Goal: Task Accomplishment & Management: Complete application form

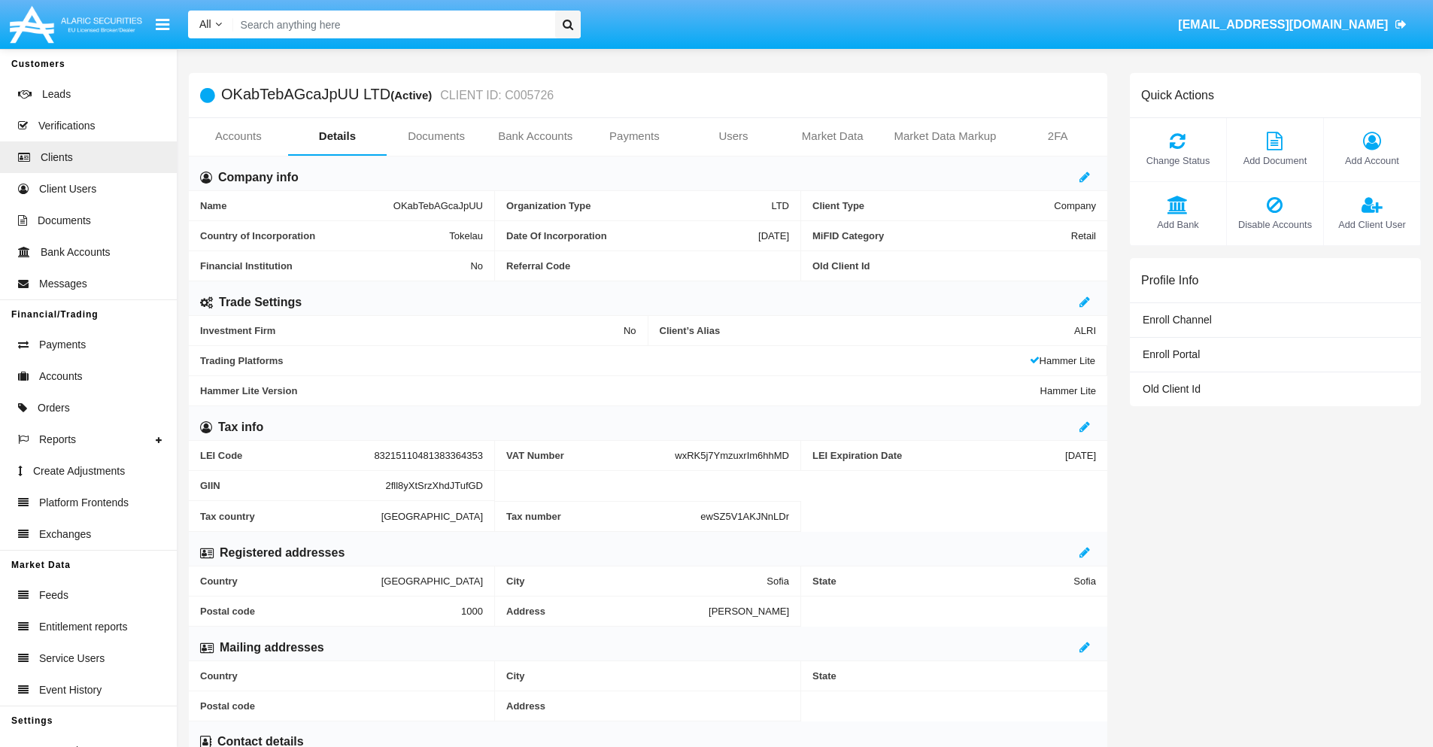
click at [733, 136] on link "Users" at bounding box center [733, 136] width 99 height 36
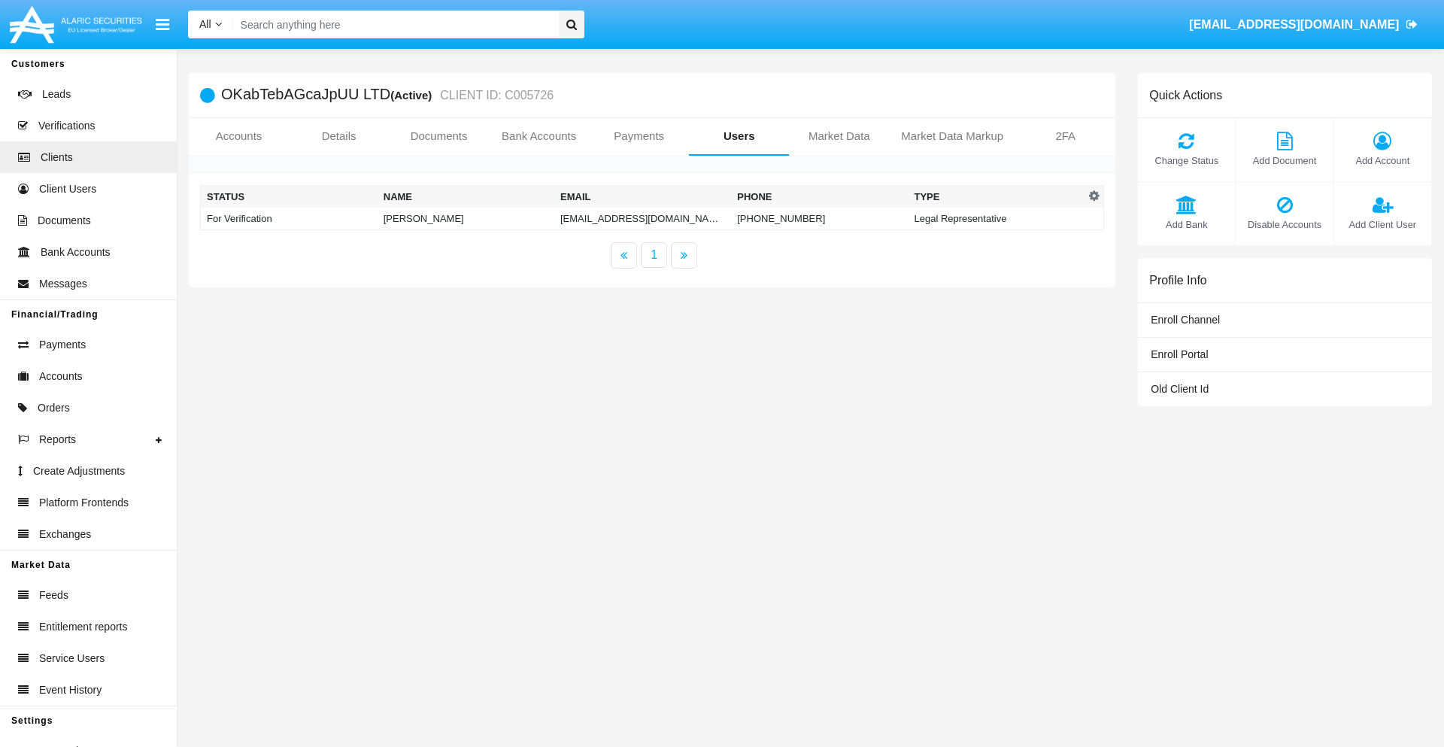
click at [633, 218] on td "[EMAIL_ADDRESS][DOMAIN_NAME]" at bounding box center [642, 219] width 177 height 23
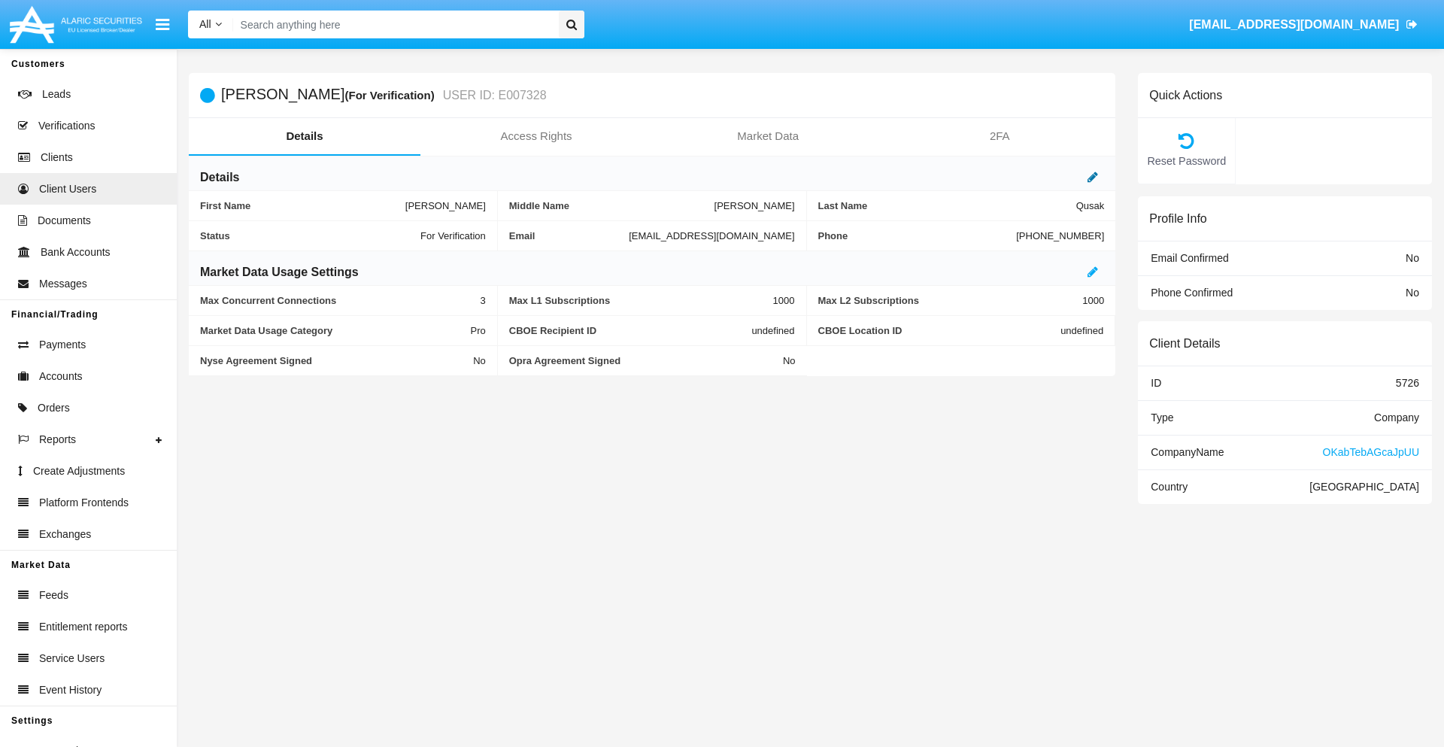
click at [1093, 177] on icon at bounding box center [1092, 177] width 11 height 12
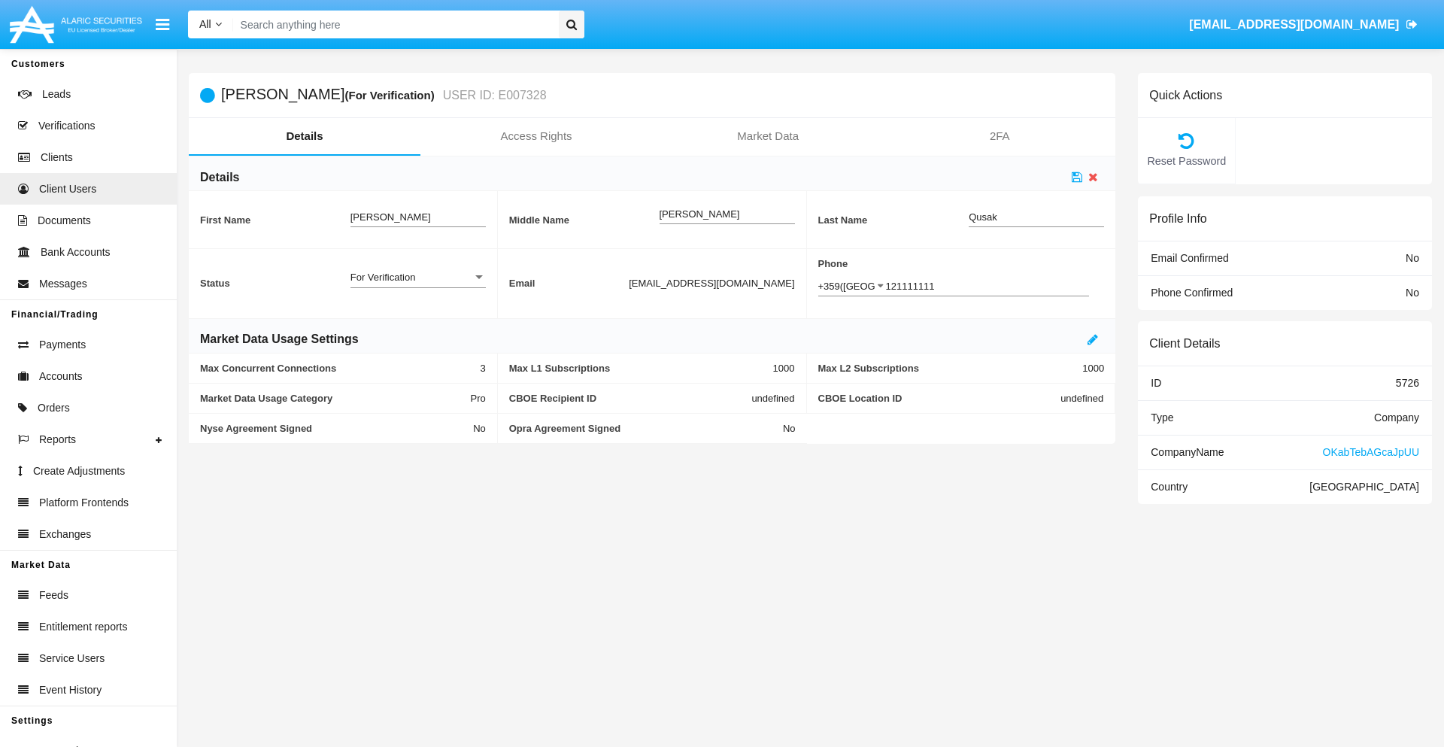
click at [417, 277] on div "For Verification" at bounding box center [411, 277] width 122 height 13
click at [417, 285] on span "Verified" at bounding box center [417, 285] width 135 height 29
click at [1077, 177] on icon at bounding box center [1077, 177] width 11 height 12
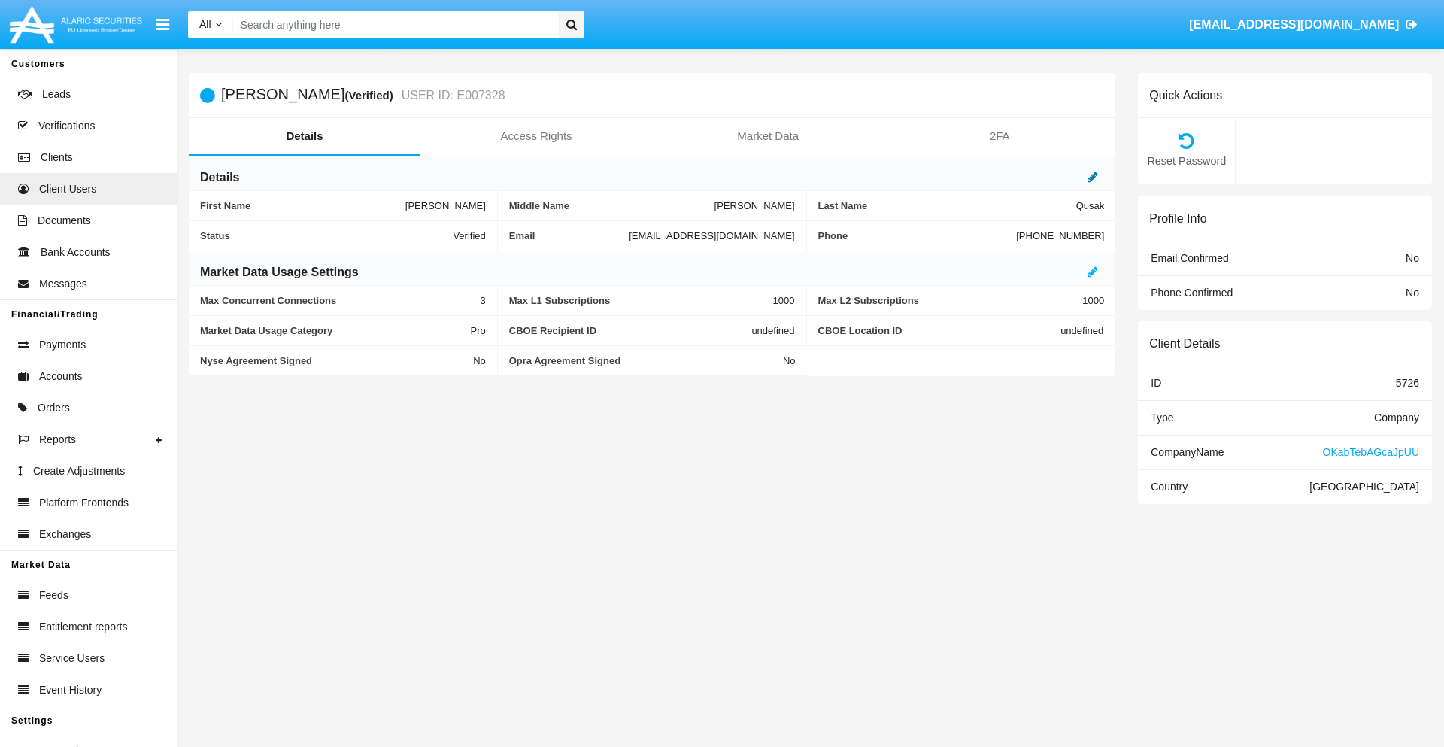
click at [1093, 177] on icon at bounding box center [1092, 177] width 11 height 12
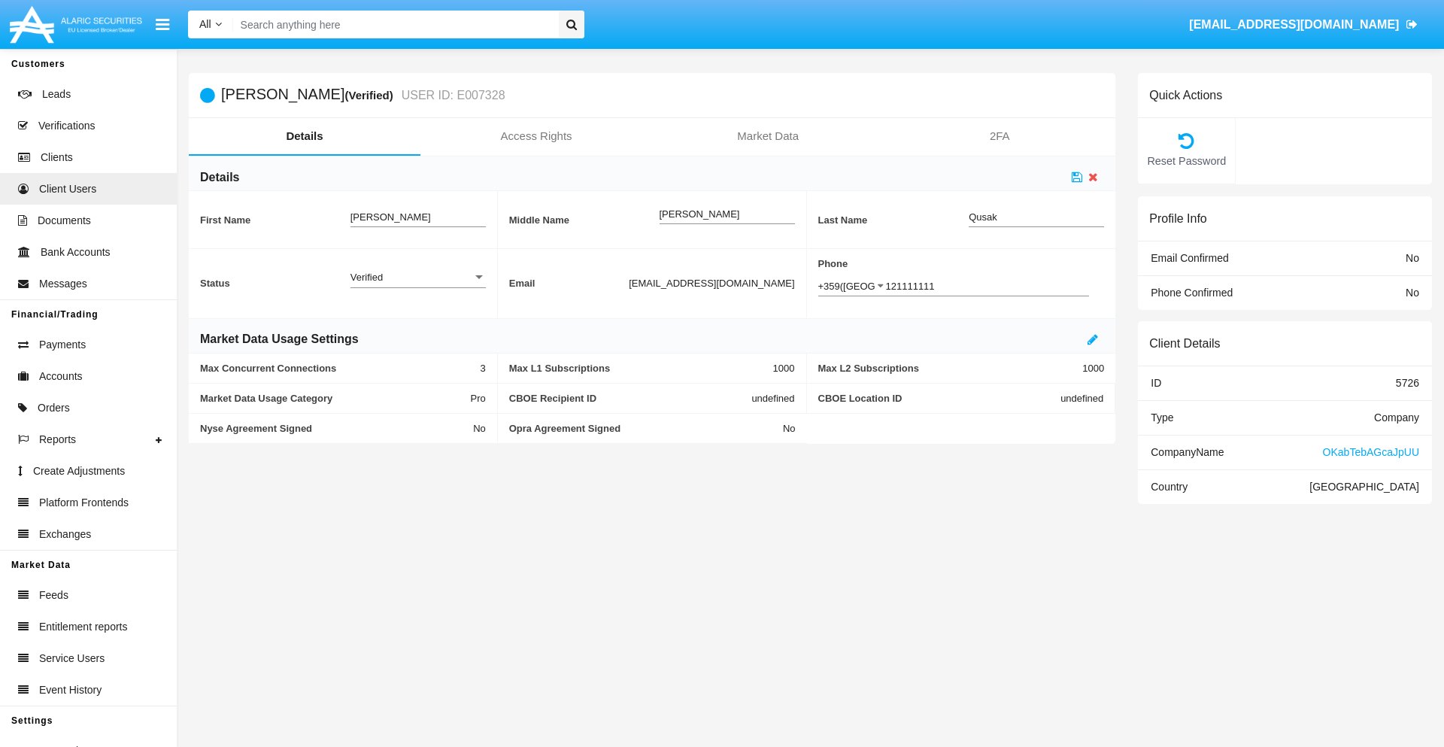
click at [417, 277] on div "Verified" at bounding box center [411, 277] width 122 height 13
click at [417, 285] on span "Active" at bounding box center [417, 285] width 135 height 29
click at [1077, 177] on icon at bounding box center [1077, 177] width 11 height 12
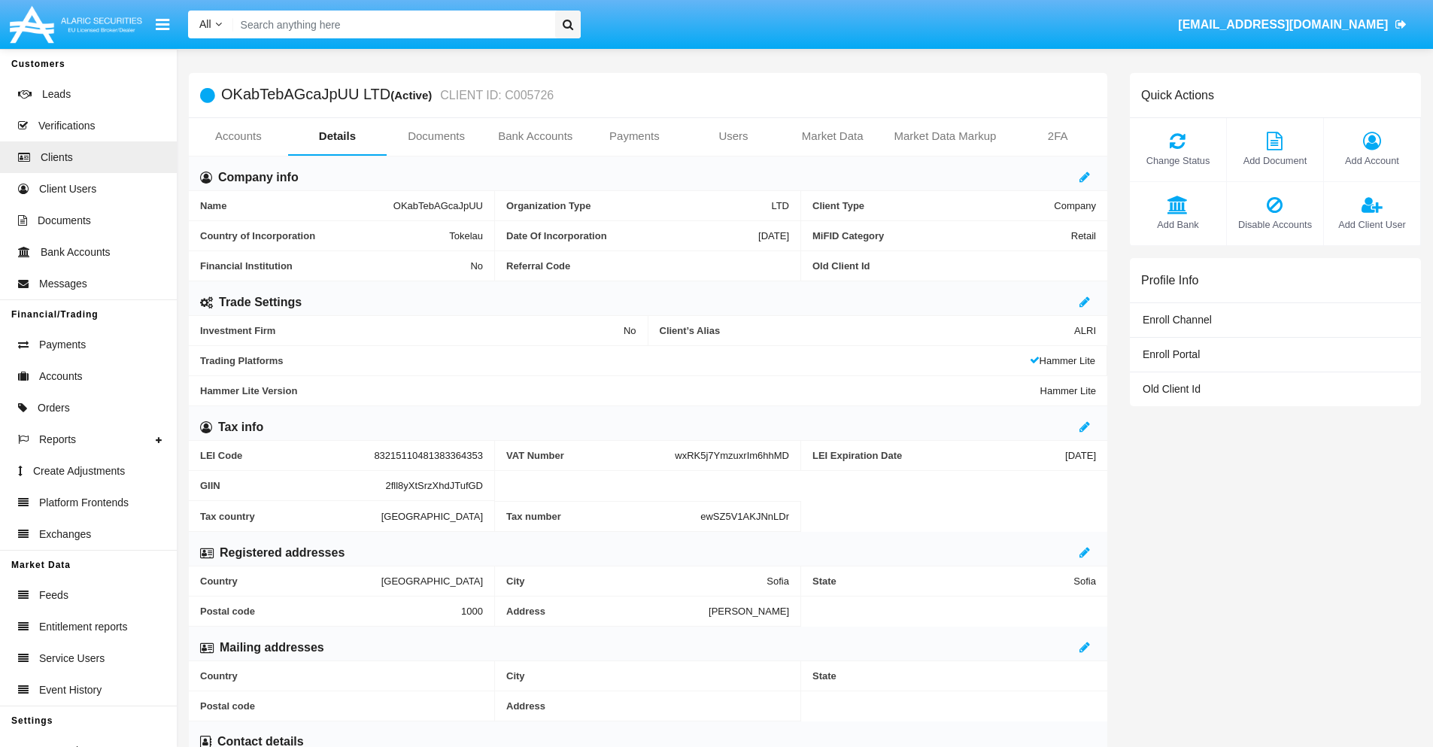
click at [1371, 224] on span "Add Client User" at bounding box center [1371, 224] width 81 height 14
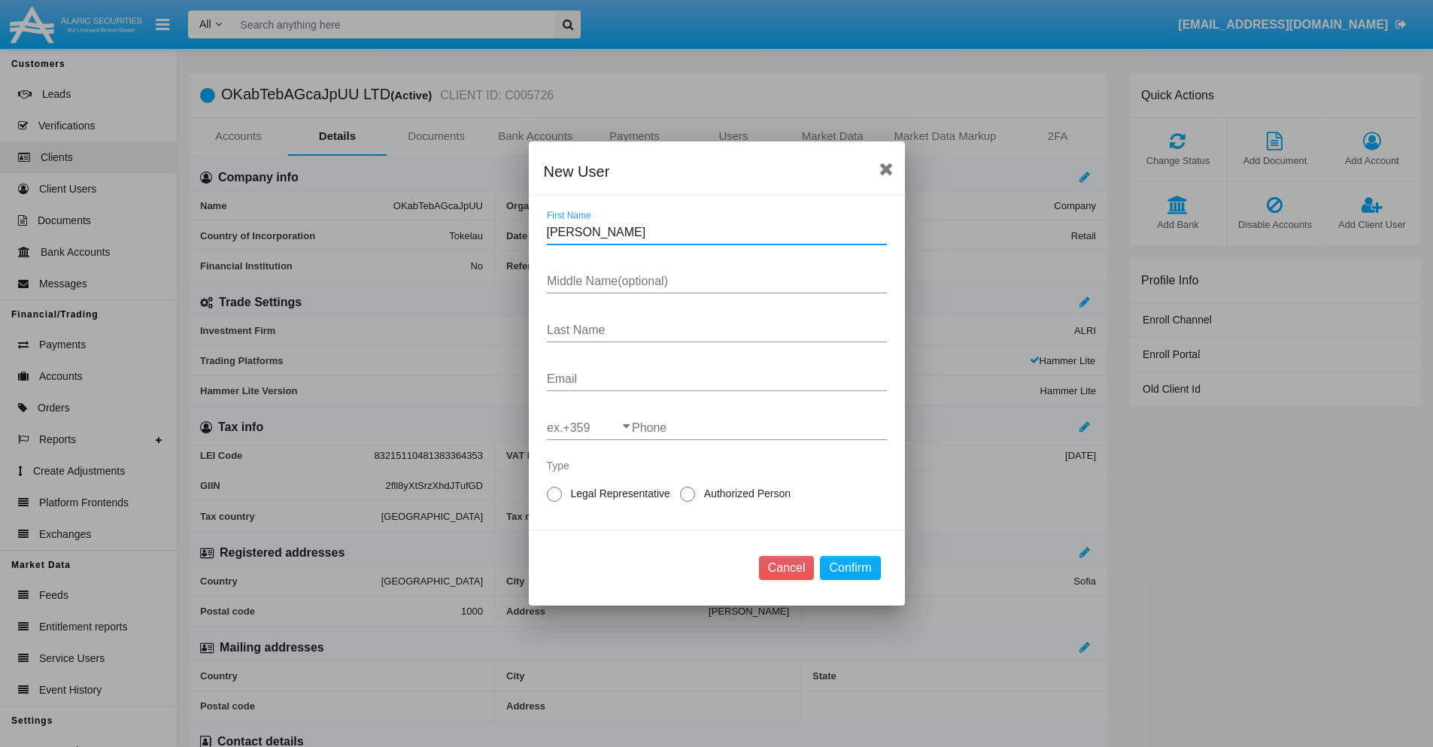
type input "Martha"
type input "Julio"
type input "McKenzie"
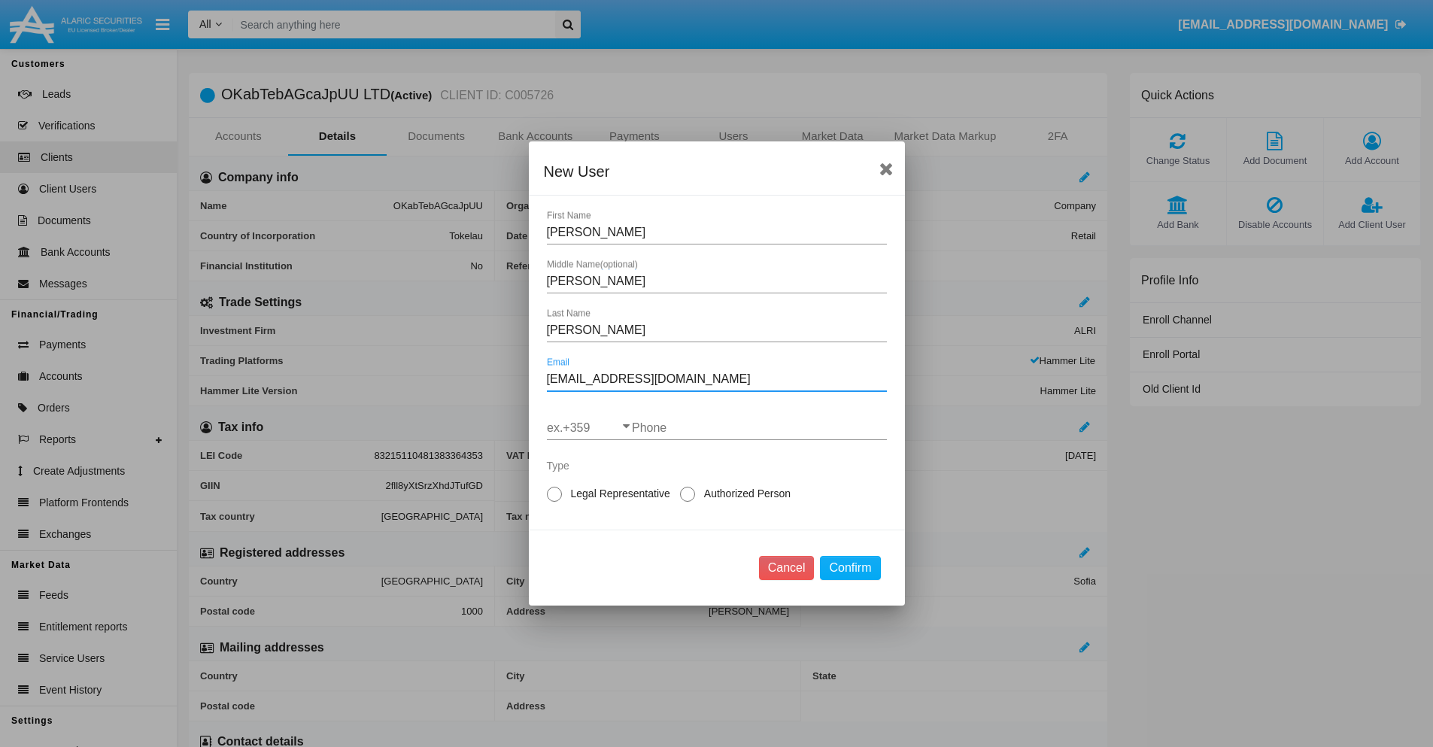
type input "[EMAIL_ADDRESS][DOMAIN_NAME]"
click at [589, 428] on input "ex.+359" at bounding box center [589, 428] width 85 height 14
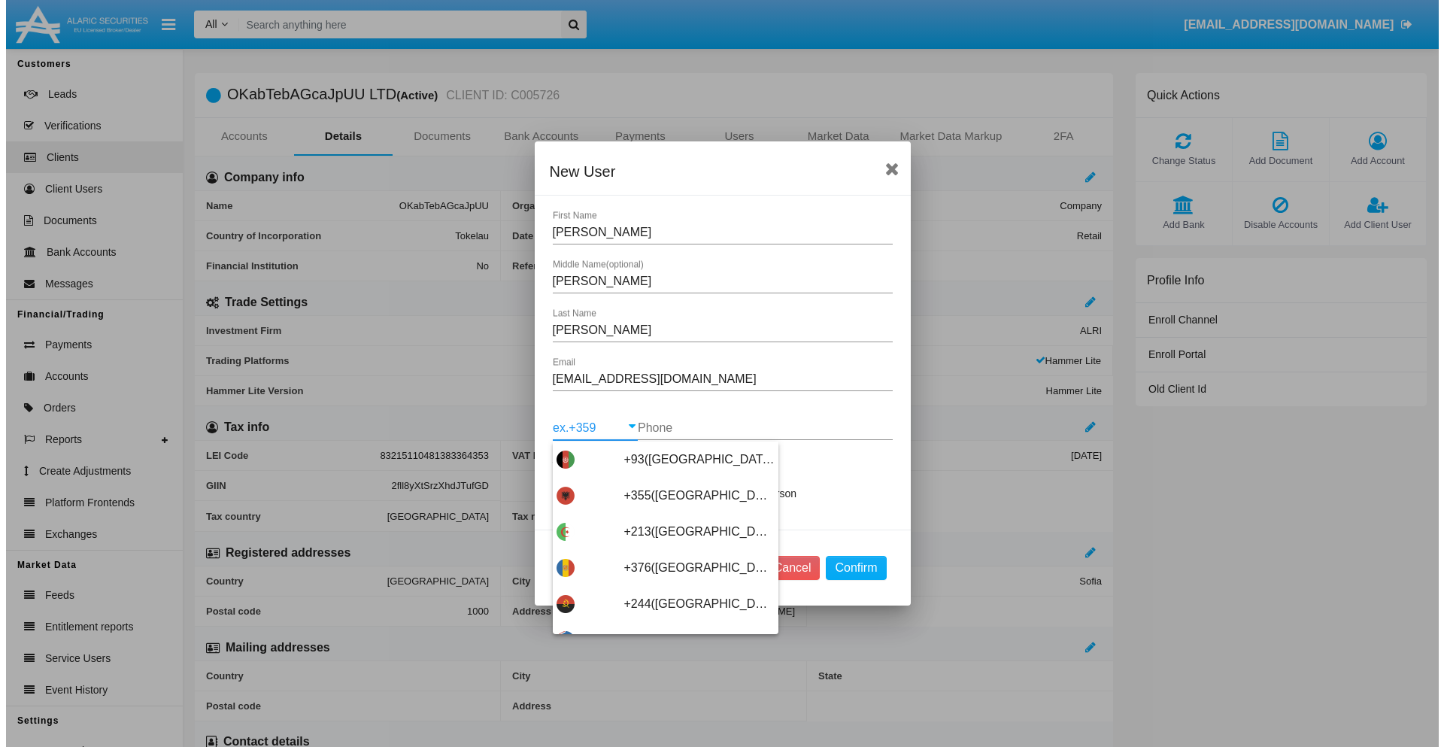
scroll to position [8001, 0]
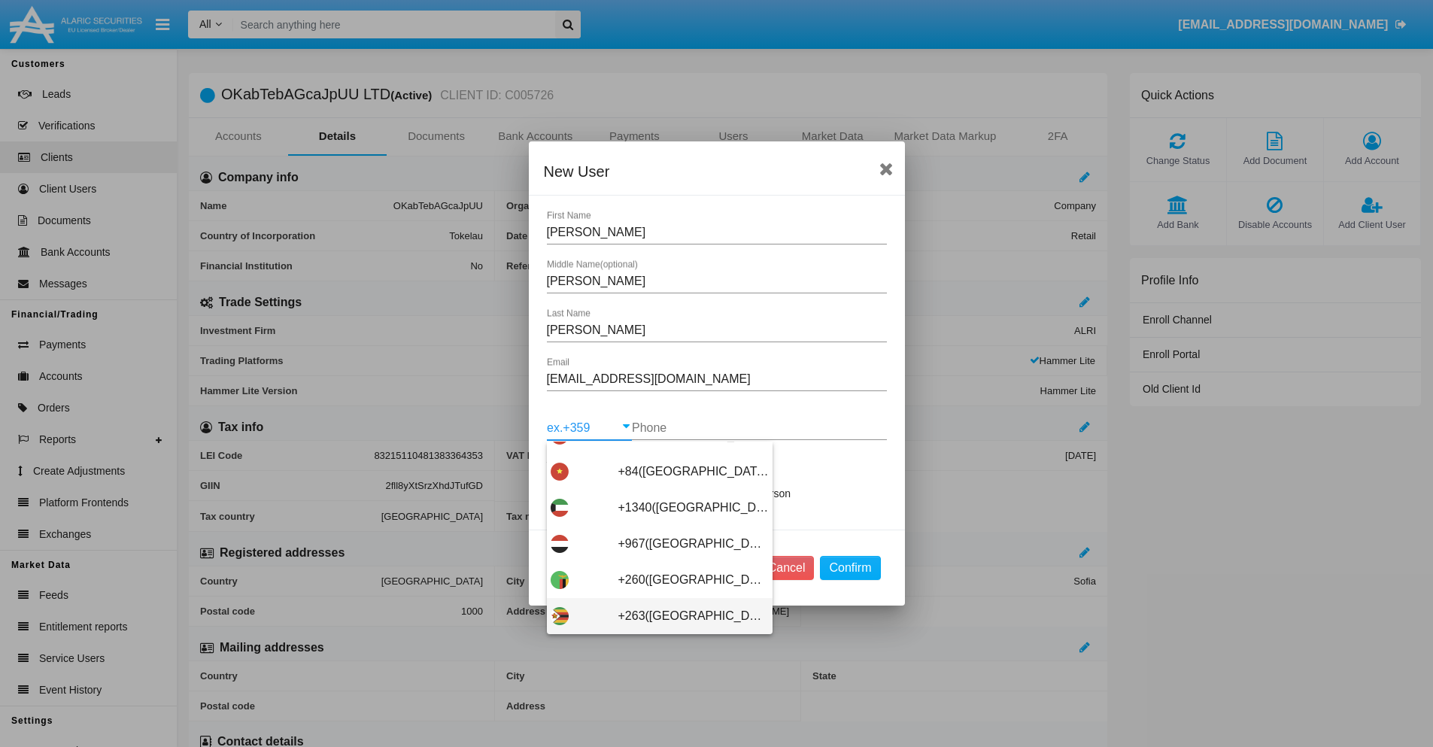
click at [654, 616] on span "+263(Zimbabwe)" at bounding box center [693, 616] width 150 height 36
type input "+263(Zimbabwe)"
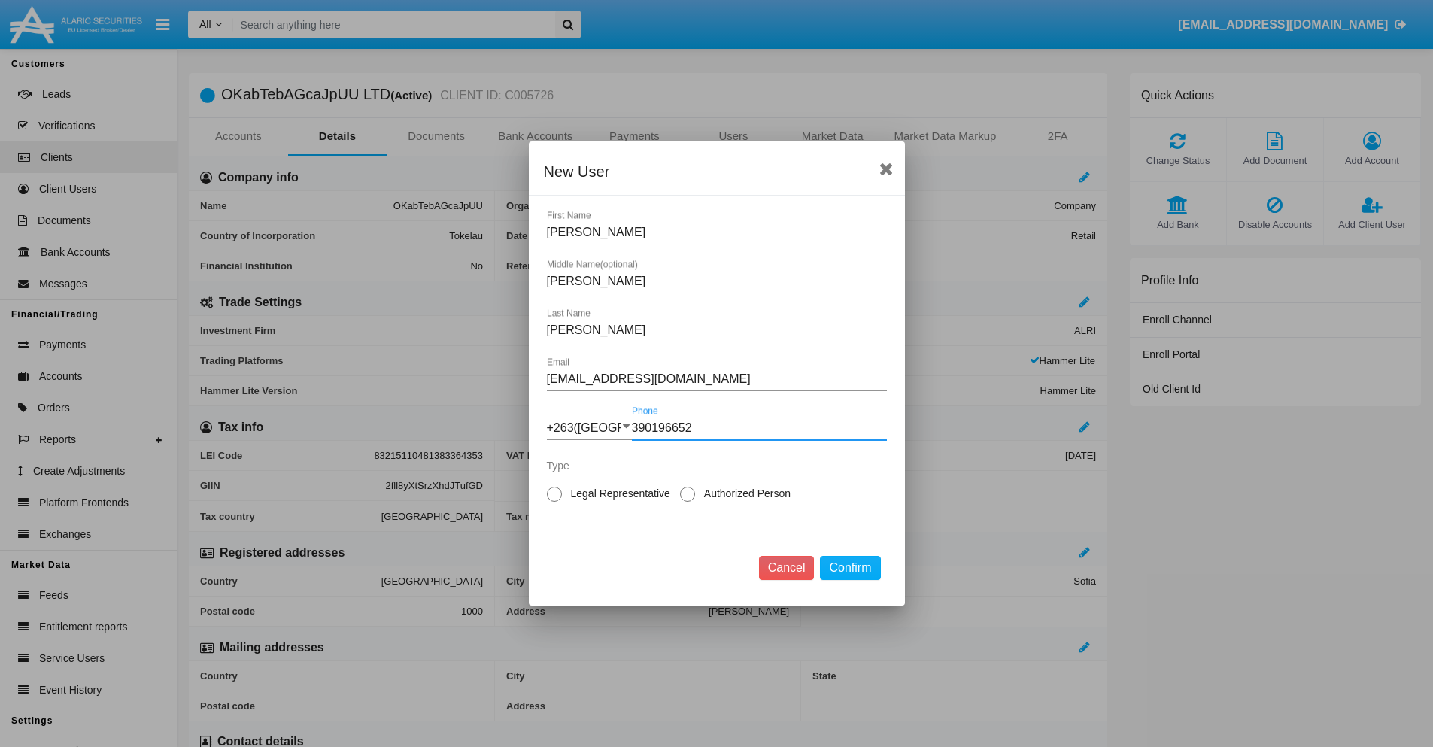
type input "390196652"
click at [744, 493] on span "Authorized Person" at bounding box center [744, 494] width 99 height 16
click at [687, 502] on input "Authorized Person" at bounding box center [687, 502] width 1 height 1
radio input "true"
click at [850, 568] on button "Confirm" at bounding box center [850, 568] width 60 height 24
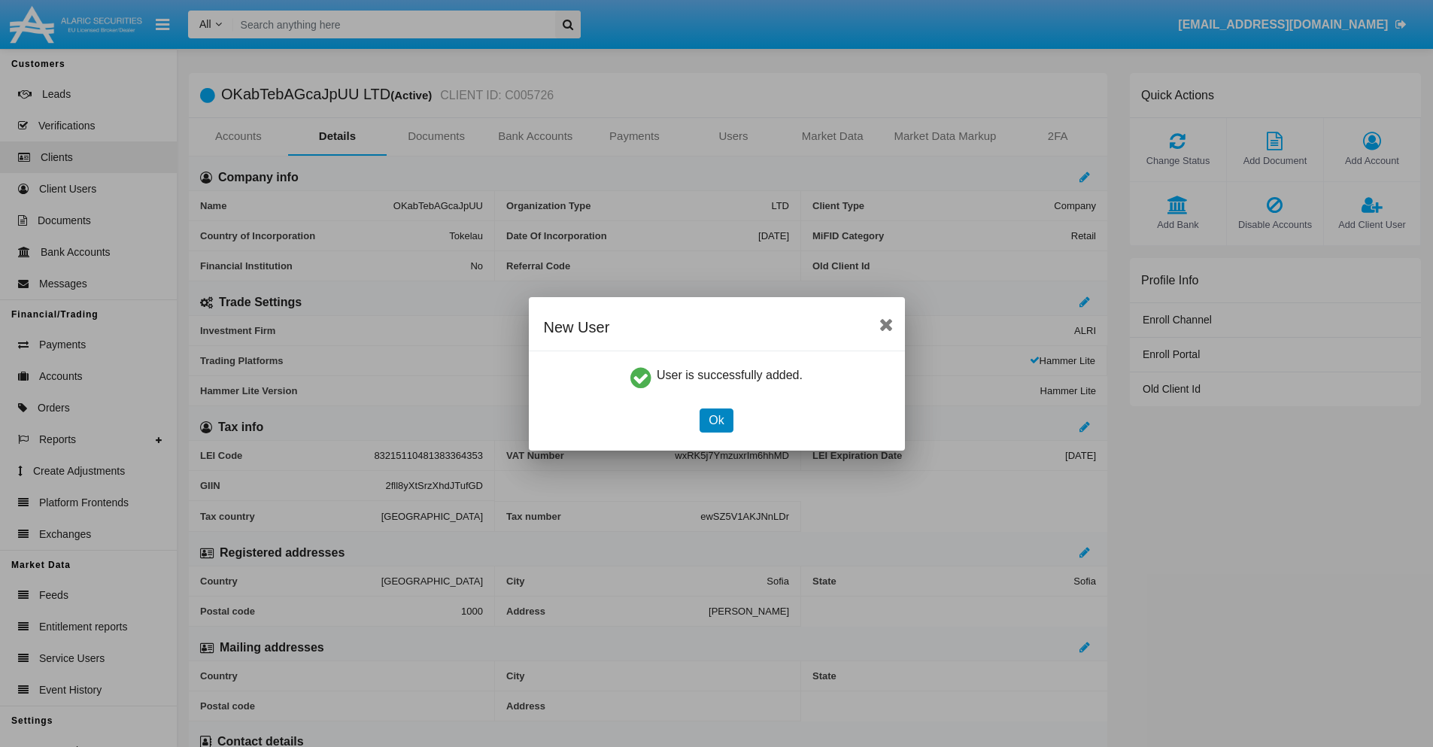
click at [716, 420] on button "Ok" at bounding box center [715, 420] width 33 height 24
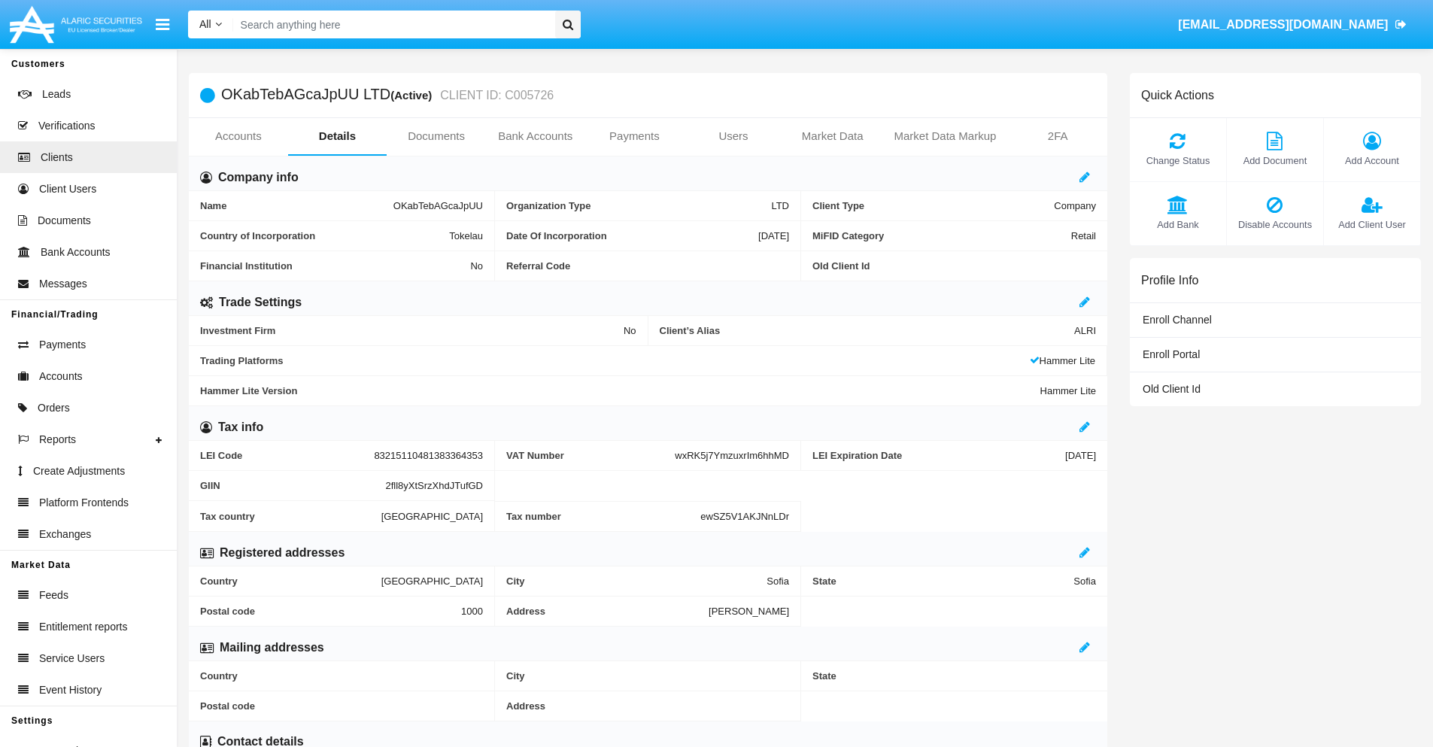
click at [1371, 224] on span "Add Client User" at bounding box center [1371, 224] width 81 height 14
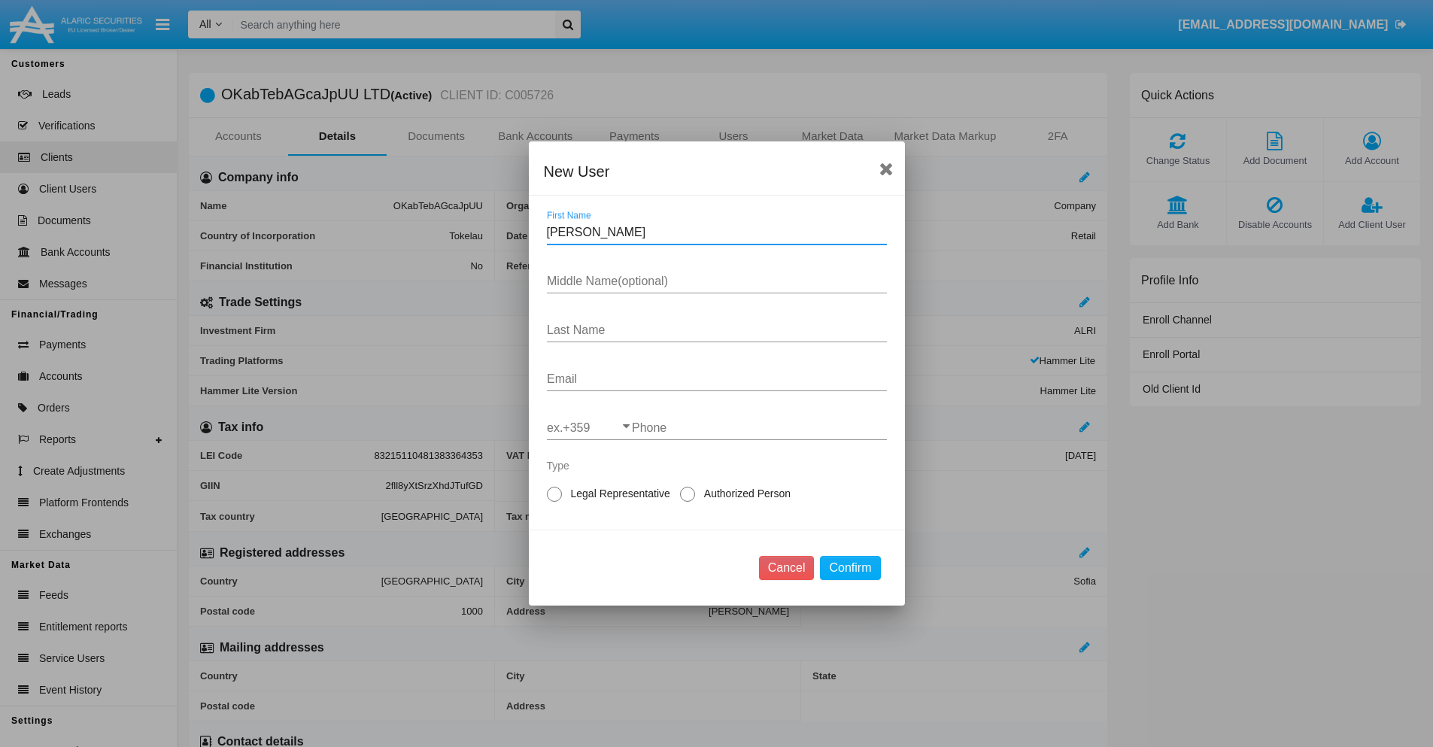
type input "[PERSON_NAME]"
type input "Kulas"
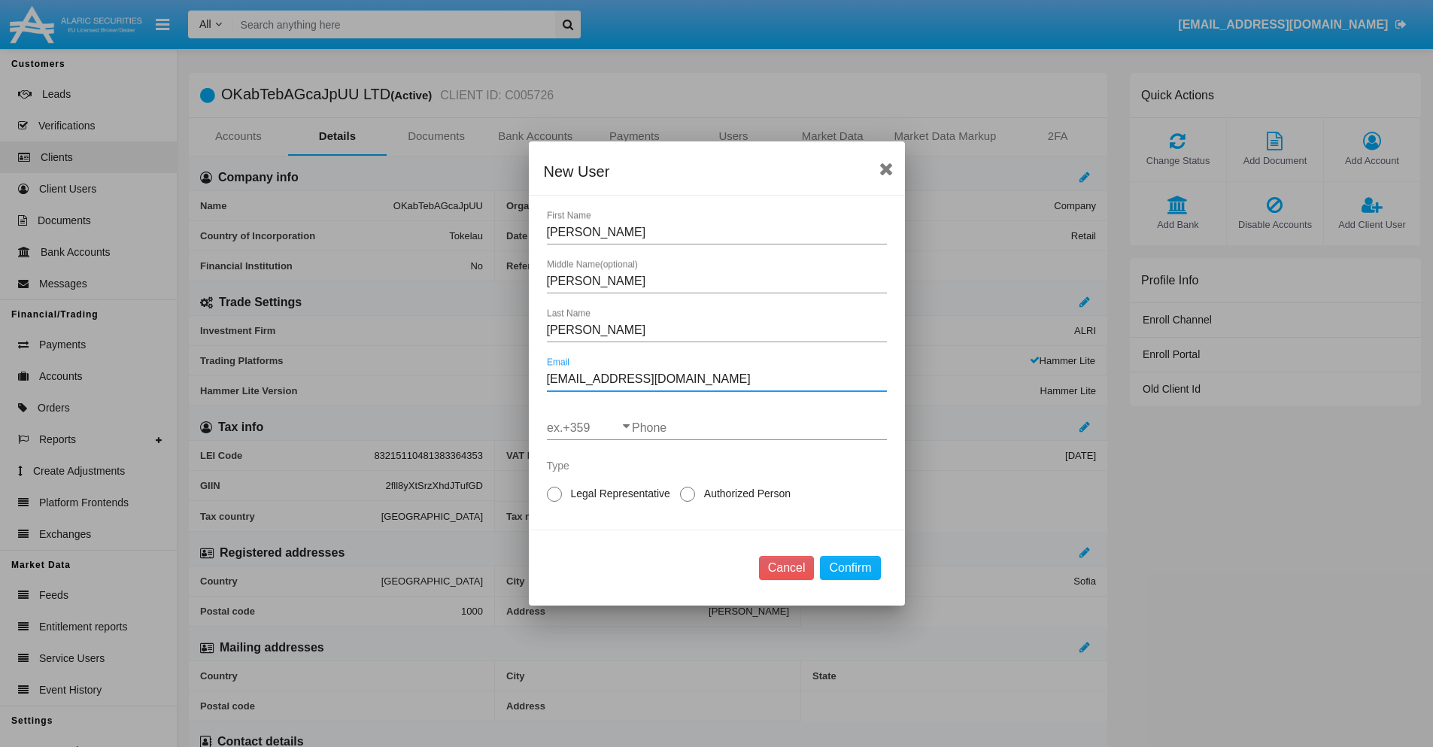
type input "[EMAIL_ADDRESS][DOMAIN_NAME]"
click at [589, 428] on input "ex.+359" at bounding box center [589, 428] width 85 height 14
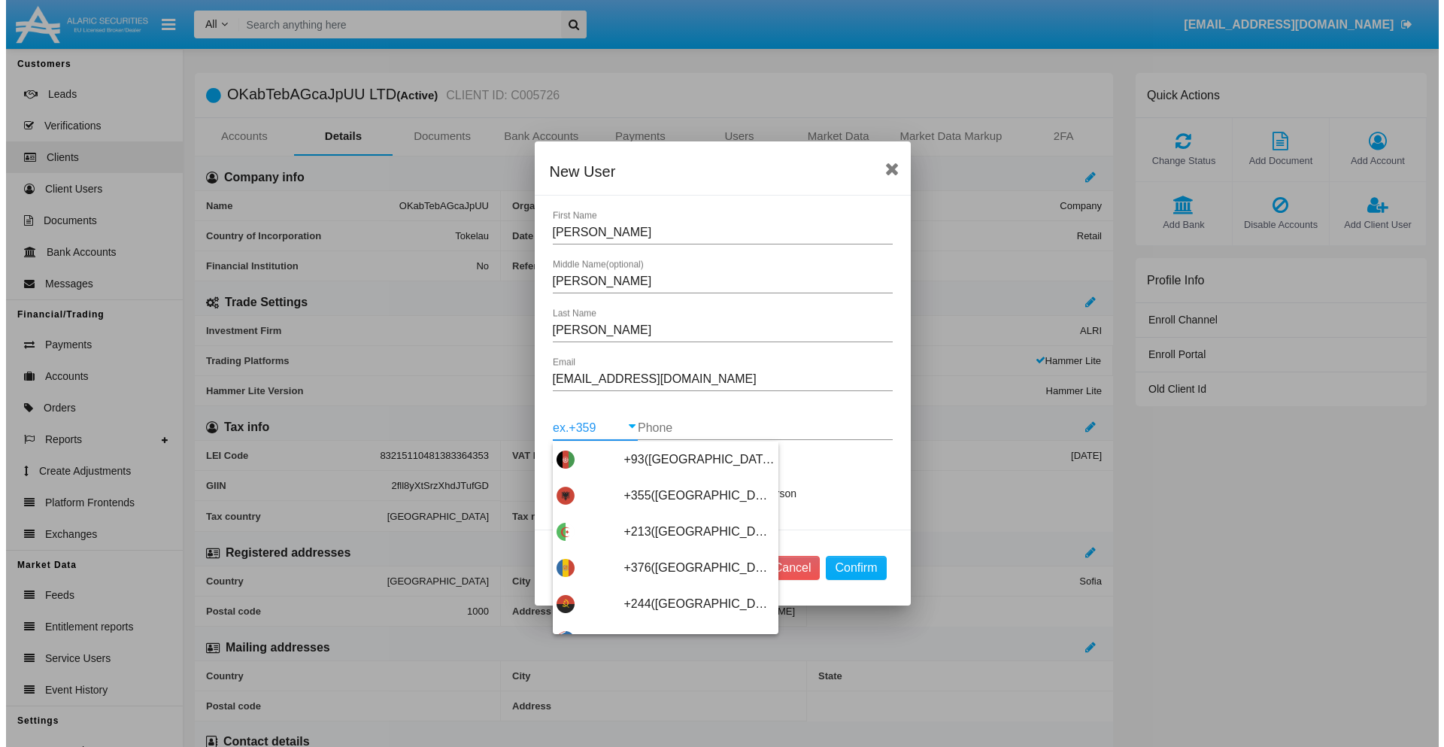
scroll to position [8001, 0]
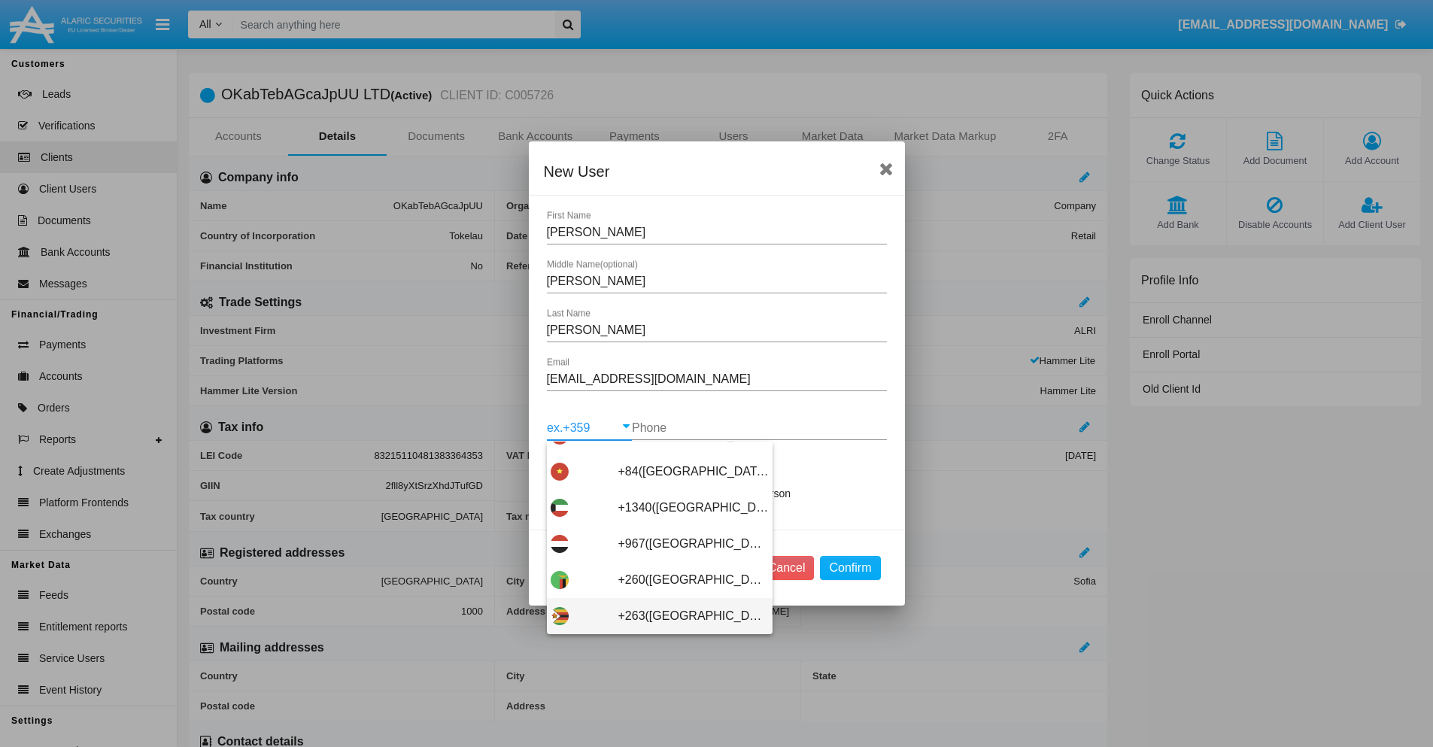
click at [654, 616] on span "+263(Zimbabwe)" at bounding box center [693, 616] width 150 height 36
type input "+263(Zimbabwe)"
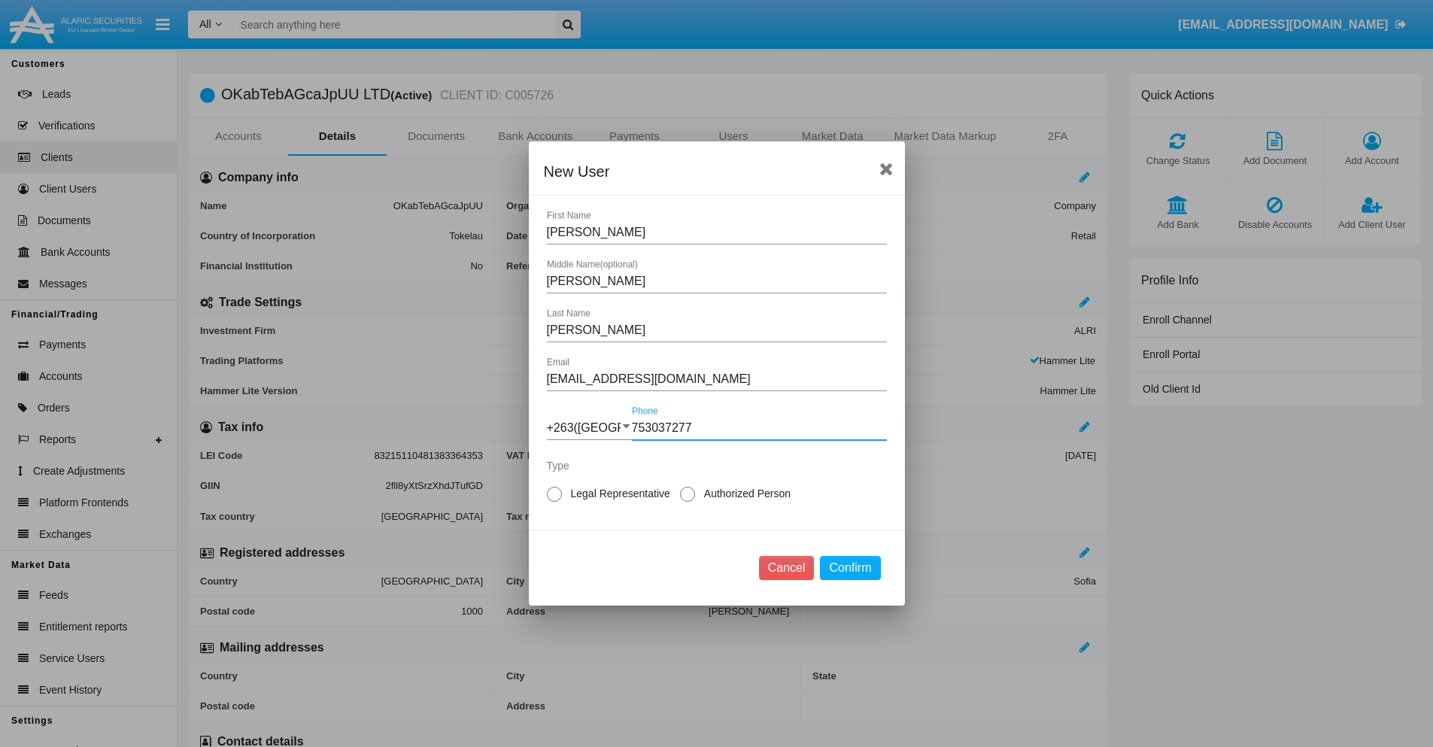
type input "753037277"
click at [617, 493] on span "Legal Representative" at bounding box center [618, 494] width 112 height 16
click at [554, 502] on input "Legal Representative" at bounding box center [553, 502] width 1 height 1
radio input "true"
click at [850, 568] on button "Confirm" at bounding box center [850, 568] width 60 height 24
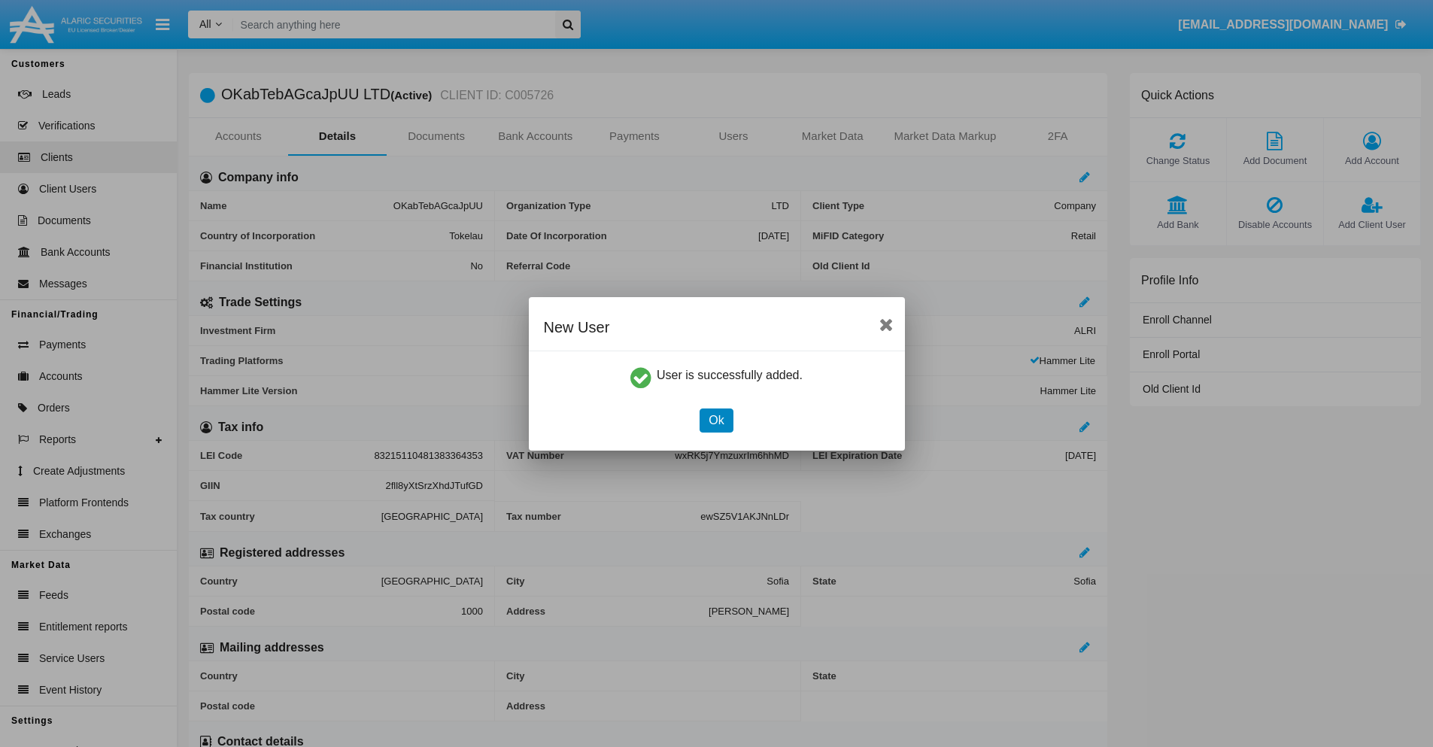
click at [716, 420] on button "Ok" at bounding box center [715, 420] width 33 height 24
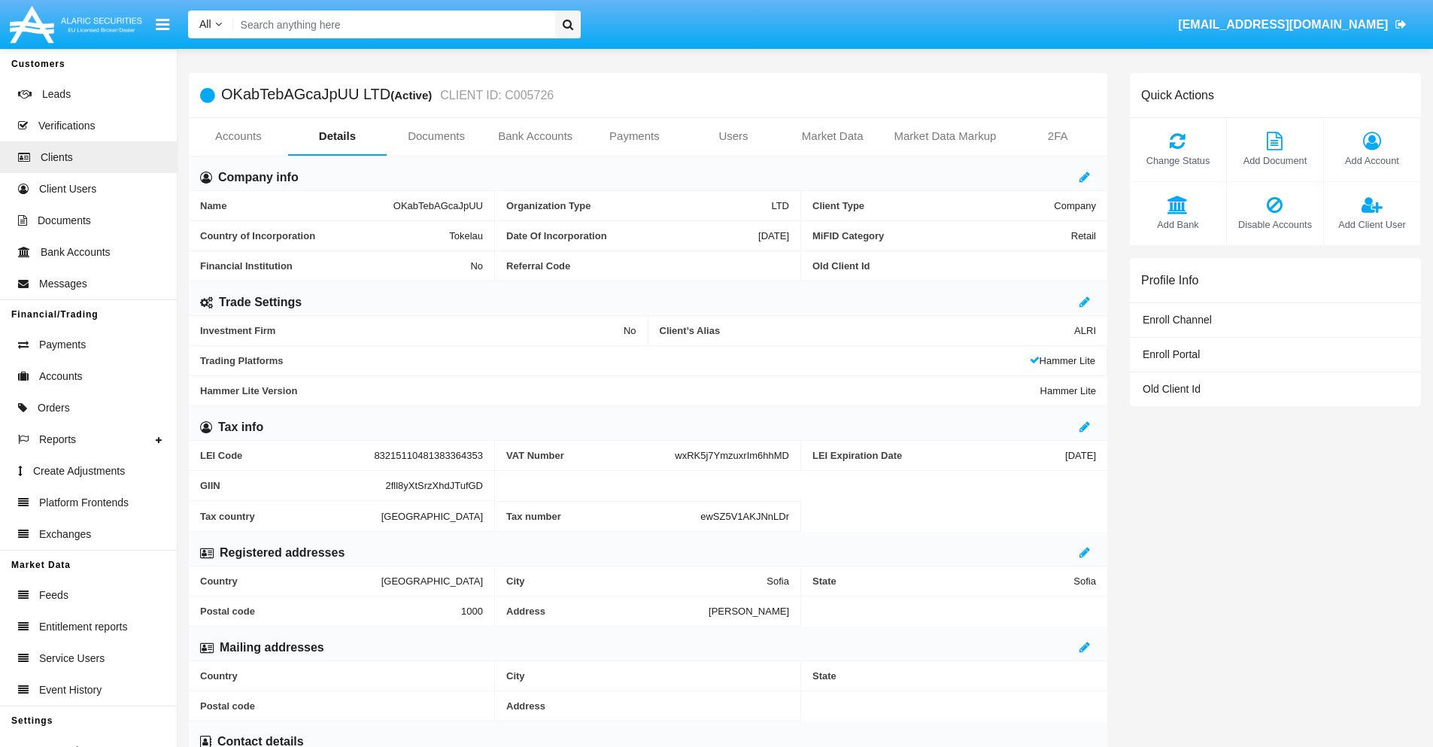
click at [733, 136] on link "Users" at bounding box center [733, 136] width 99 height 36
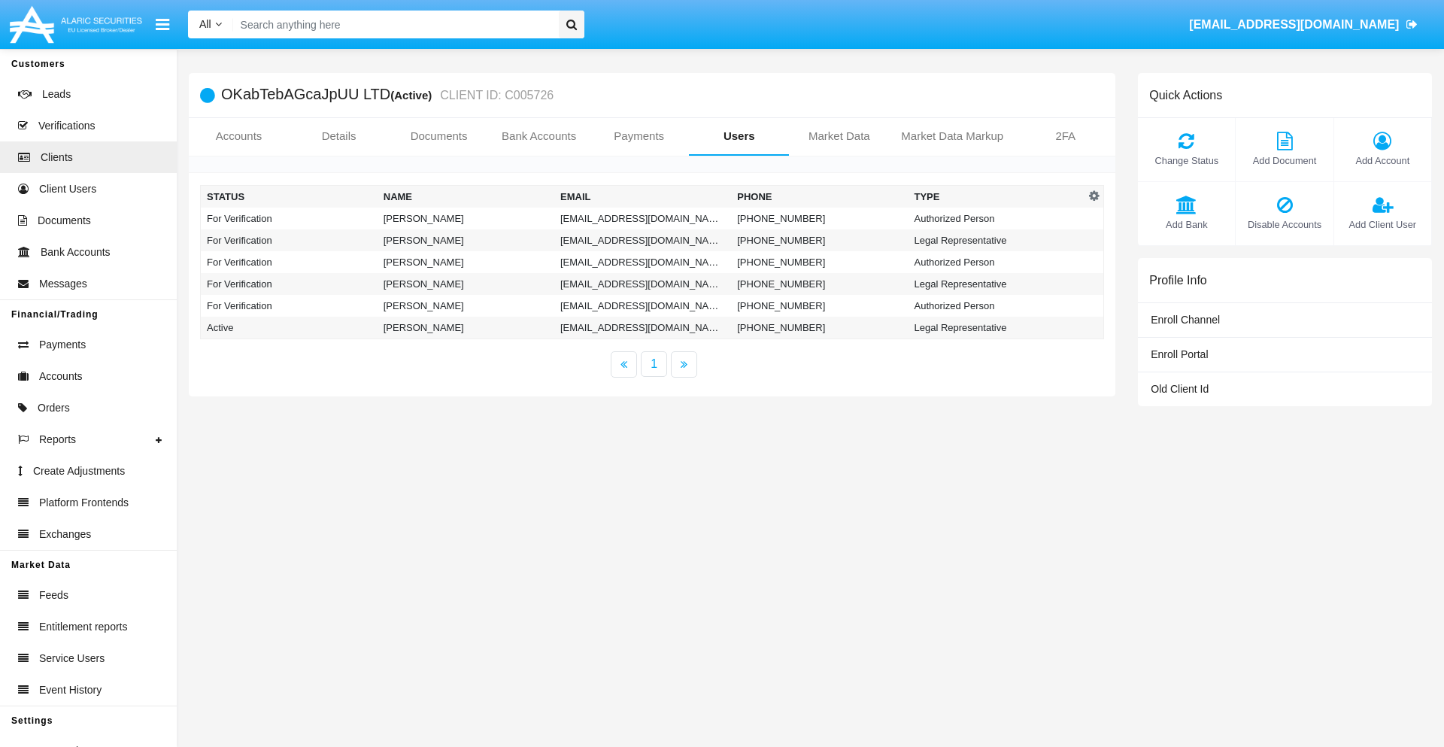
click at [642, 218] on td "r6yc2@a4bu-ol.bg" at bounding box center [642, 219] width 177 height 22
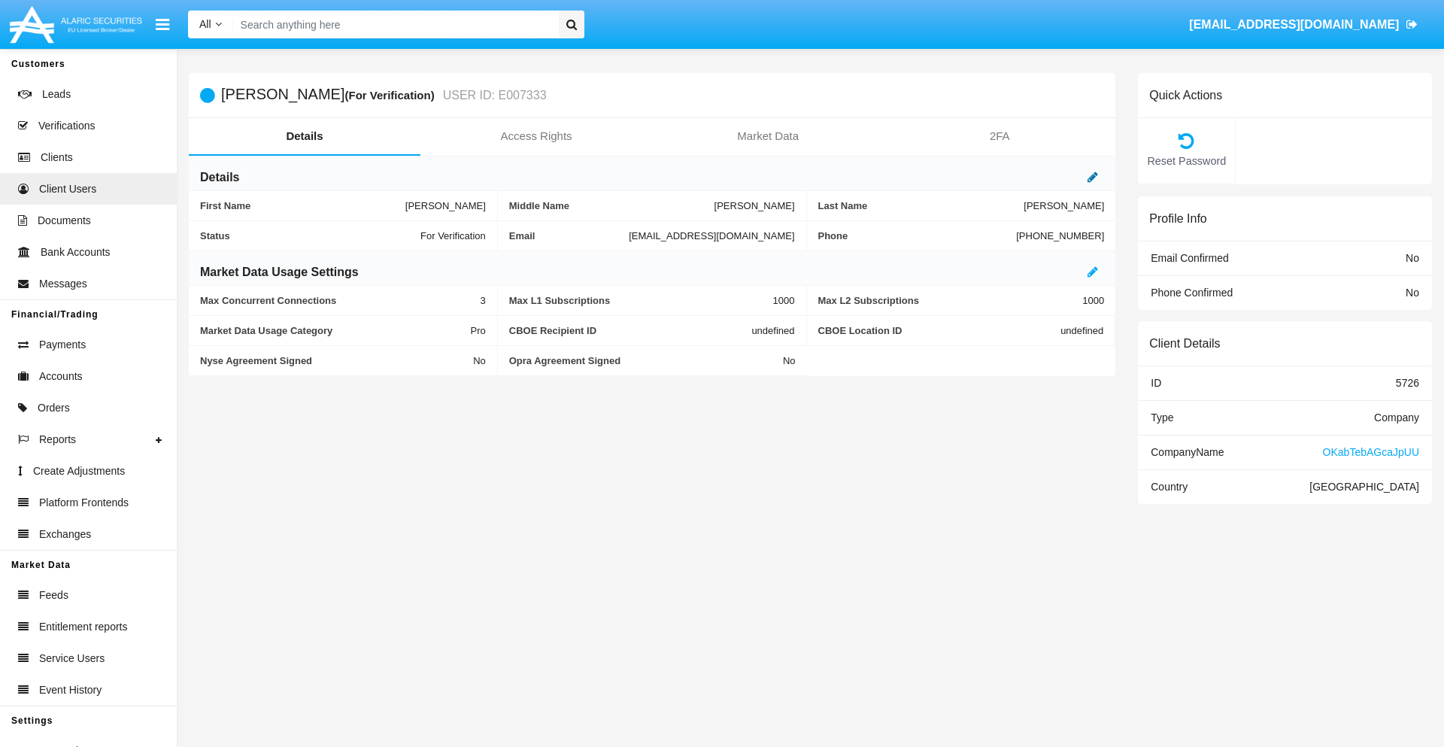
click at [1093, 177] on icon at bounding box center [1092, 177] width 11 height 12
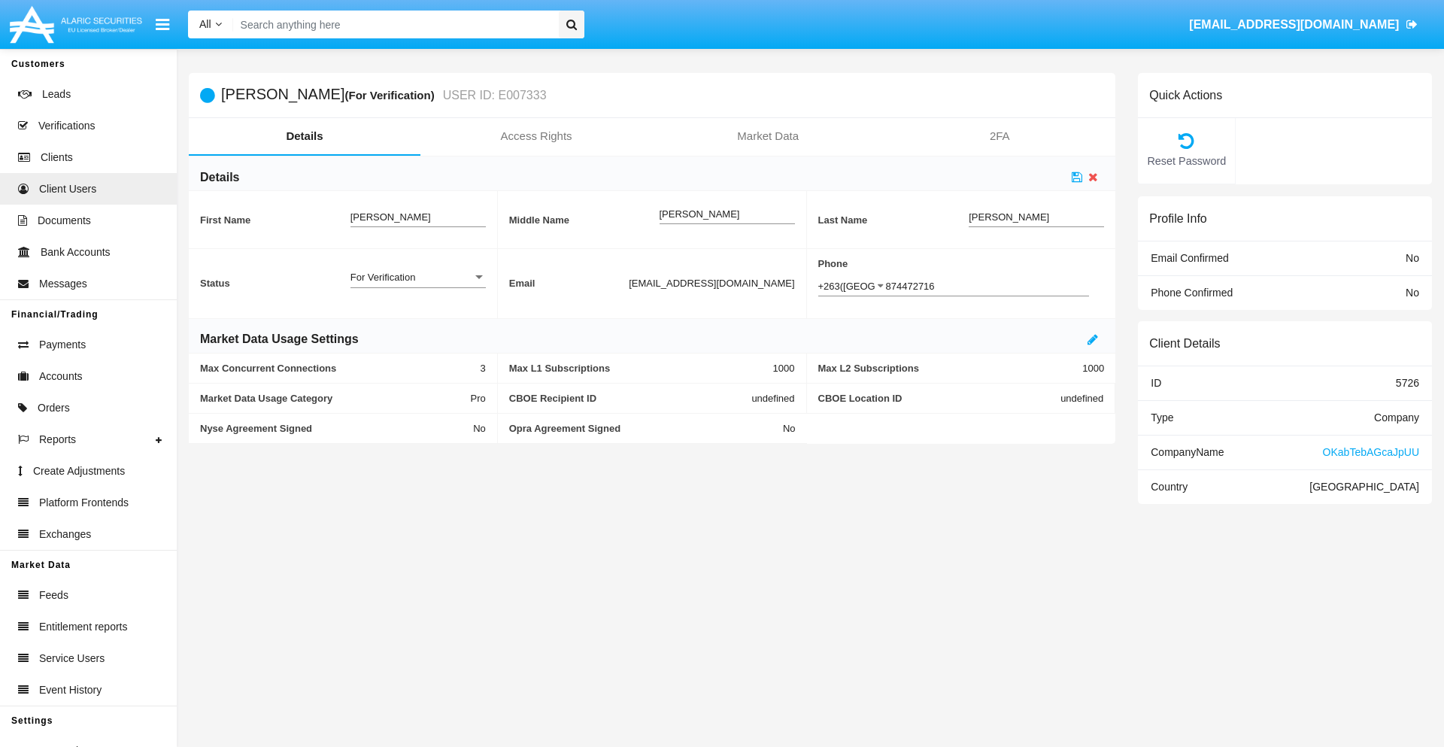
click at [417, 277] on div "For Verification" at bounding box center [411, 277] width 122 height 13
click at [417, 285] on span "Verified" at bounding box center [417, 285] width 135 height 29
click at [1077, 177] on icon at bounding box center [1077, 177] width 11 height 12
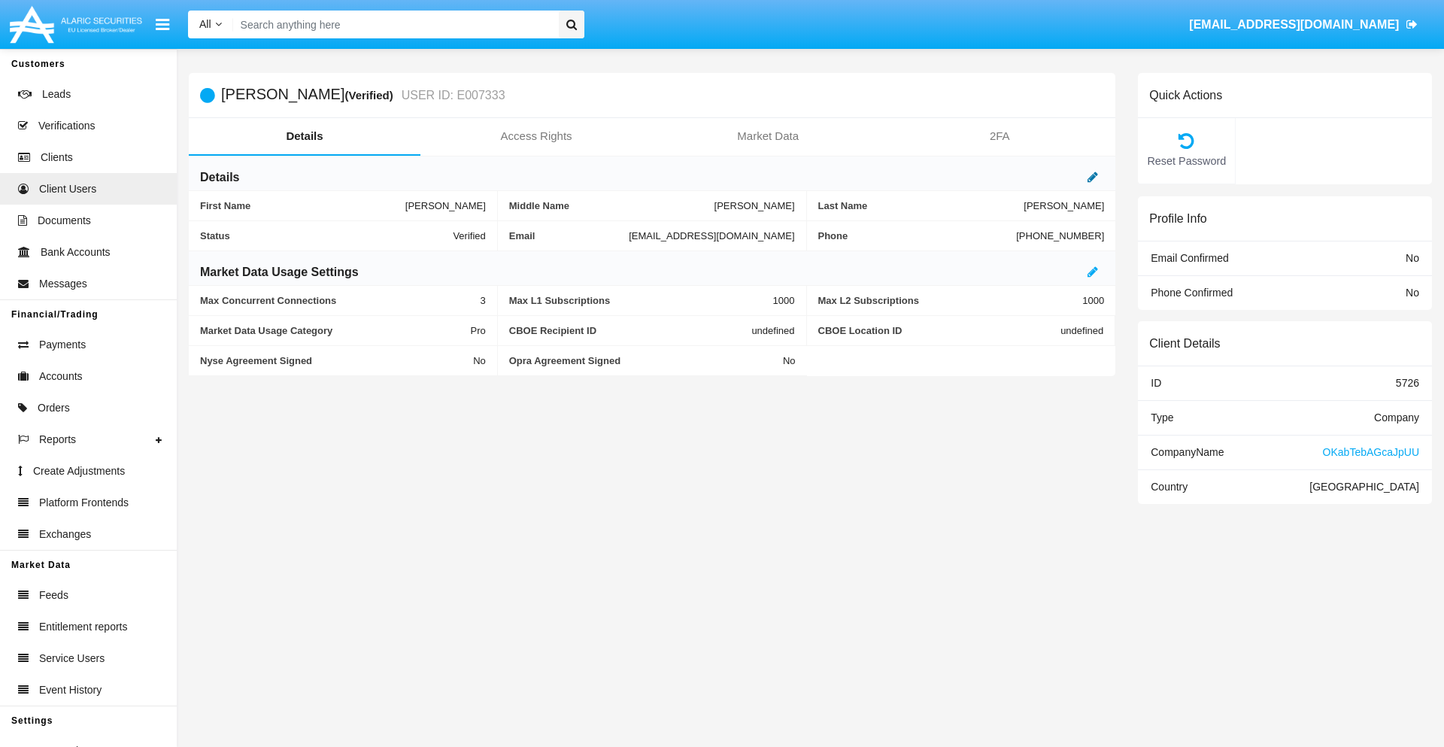
click at [1093, 177] on icon at bounding box center [1092, 177] width 11 height 12
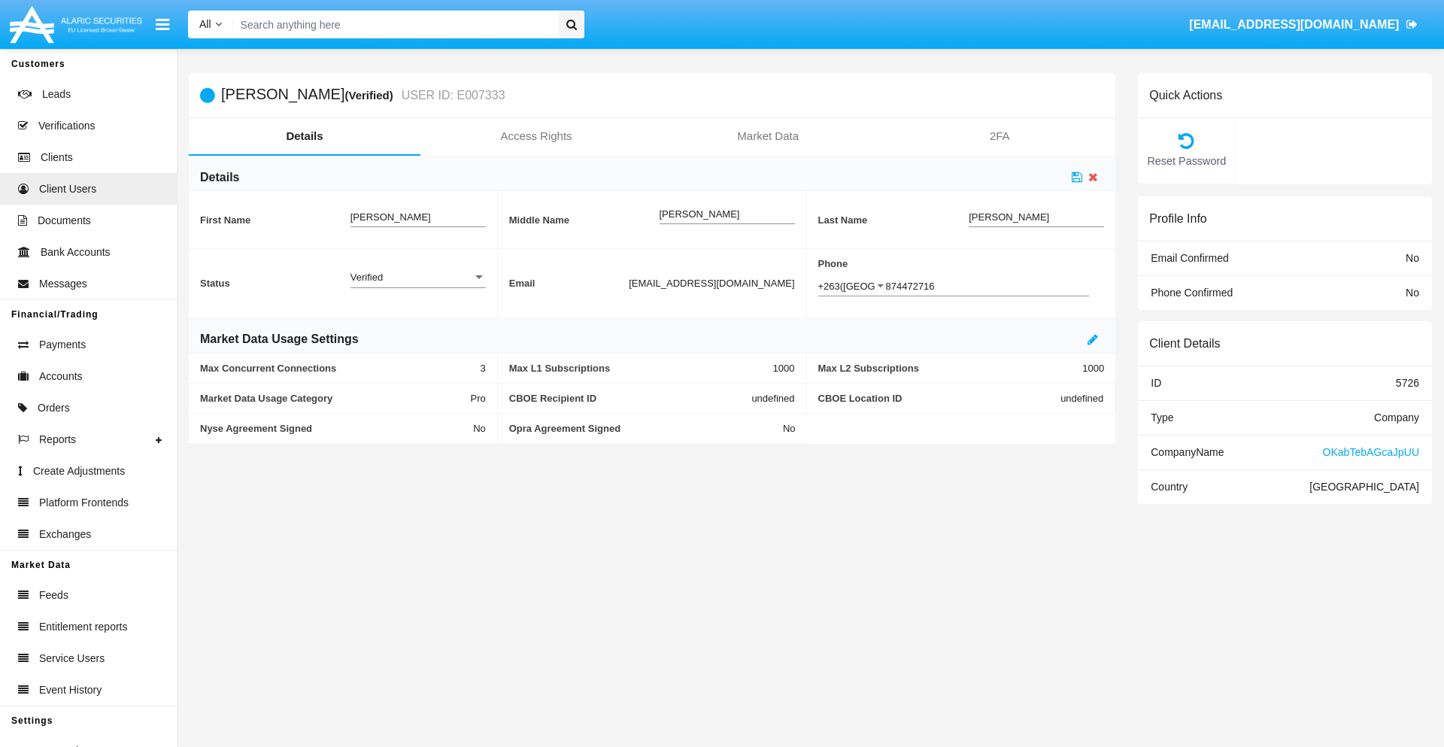
click at [417, 277] on div "Verified" at bounding box center [411, 277] width 122 height 13
click at [417, 285] on span "Active" at bounding box center [417, 285] width 135 height 29
click at [1077, 177] on icon at bounding box center [1077, 177] width 11 height 12
